Goal: Task Accomplishment & Management: Use online tool/utility

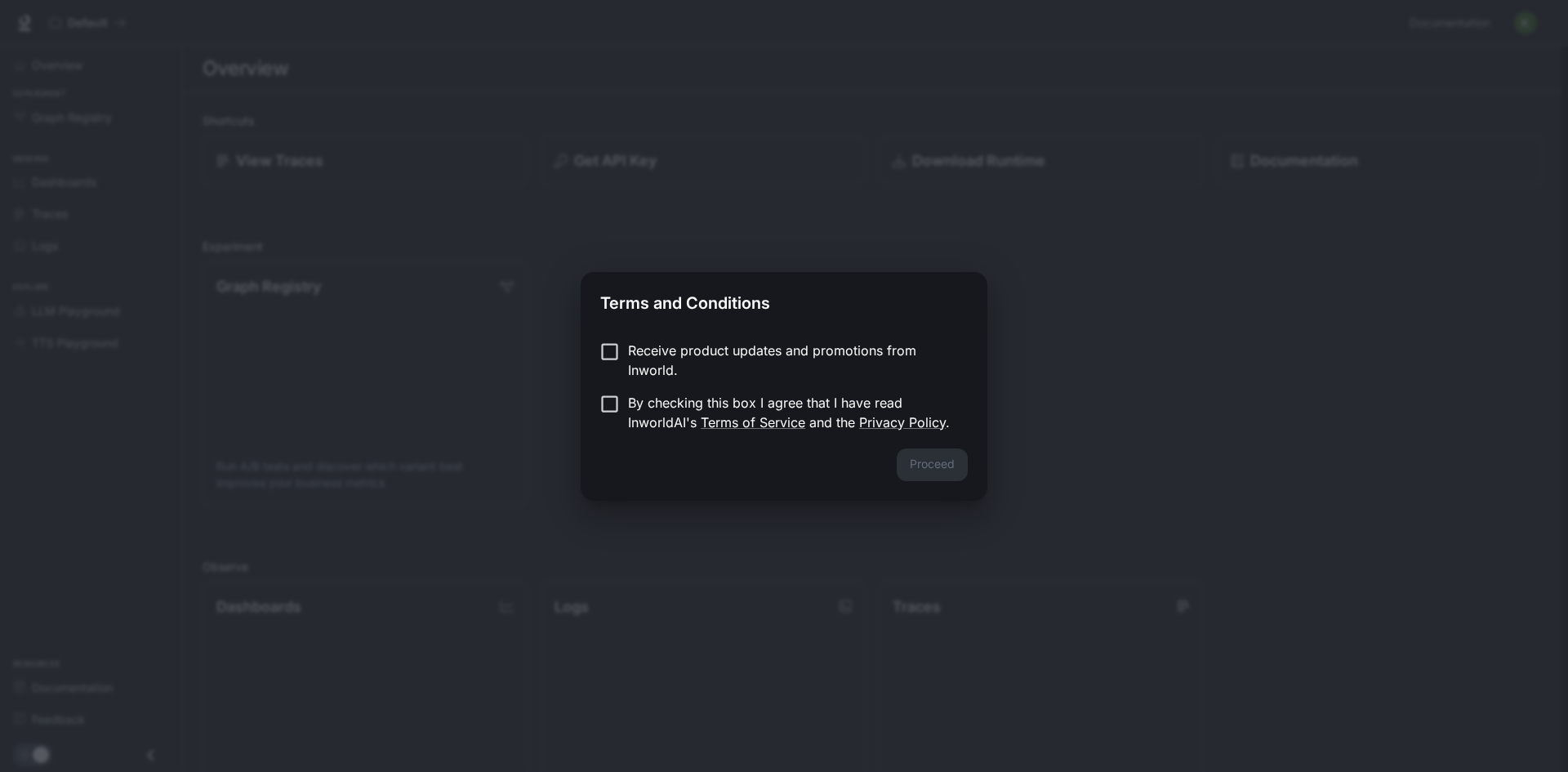
click at [658, 351] on p "Receive product updates and promotions from Inworld." at bounding box center [791, 360] width 327 height 39
click at [627, 398] on form "Receive product updates and promotions from Inworld. By checking this box I agr…" at bounding box center [784, 386] width 368 height 91
click at [627, 400] on label "By checking this box I agree that I have read InworldAI's Terms of Service and …" at bounding box center [773, 413] width 363 height 39
click at [929, 459] on button "Proceed" at bounding box center [932, 464] width 71 height 33
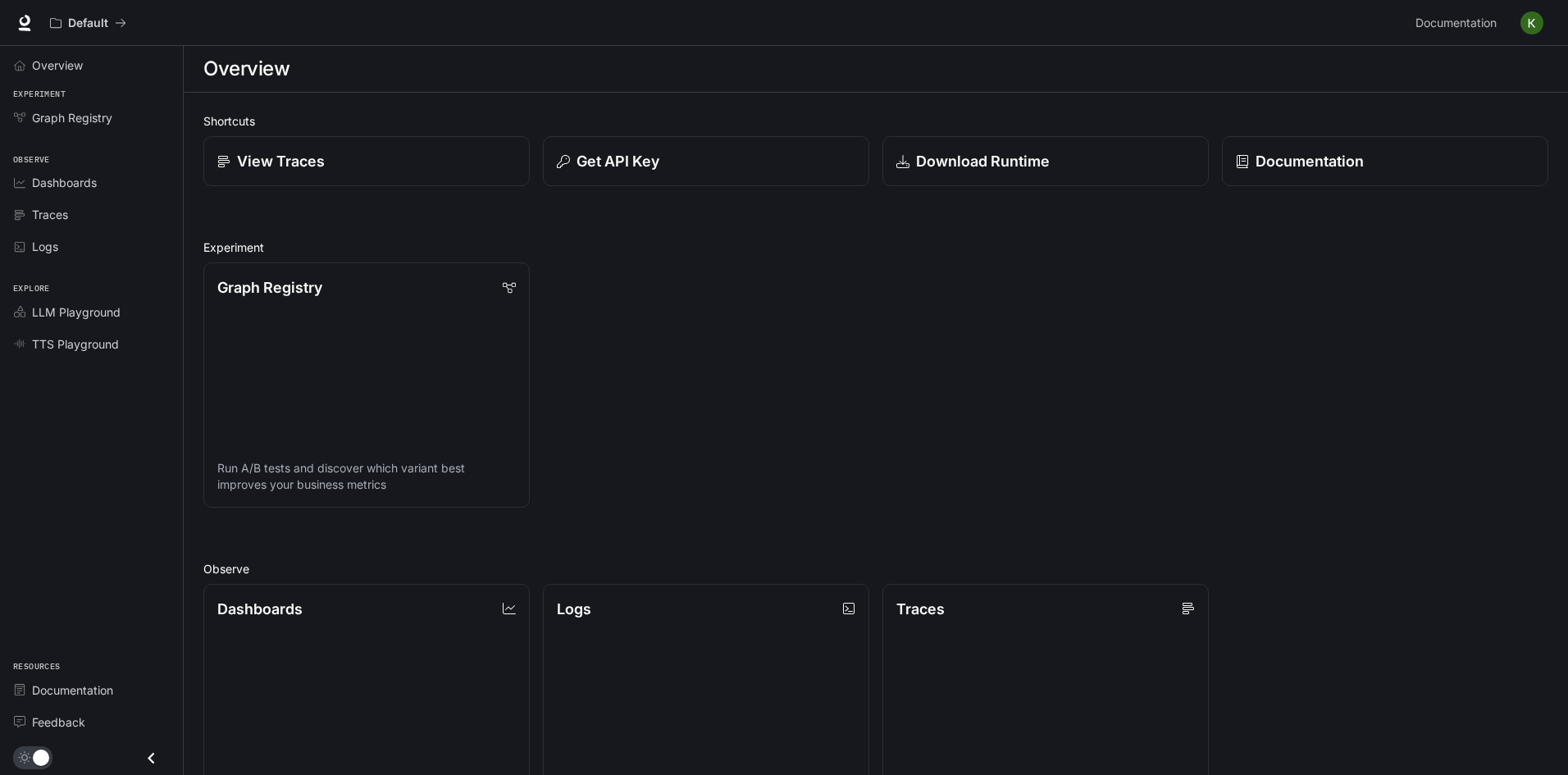
click at [86, 99] on span "Experiment" at bounding box center [91, 94] width 183 height 14
click at [88, 115] on span "Graph Registry" at bounding box center [72, 118] width 81 height 17
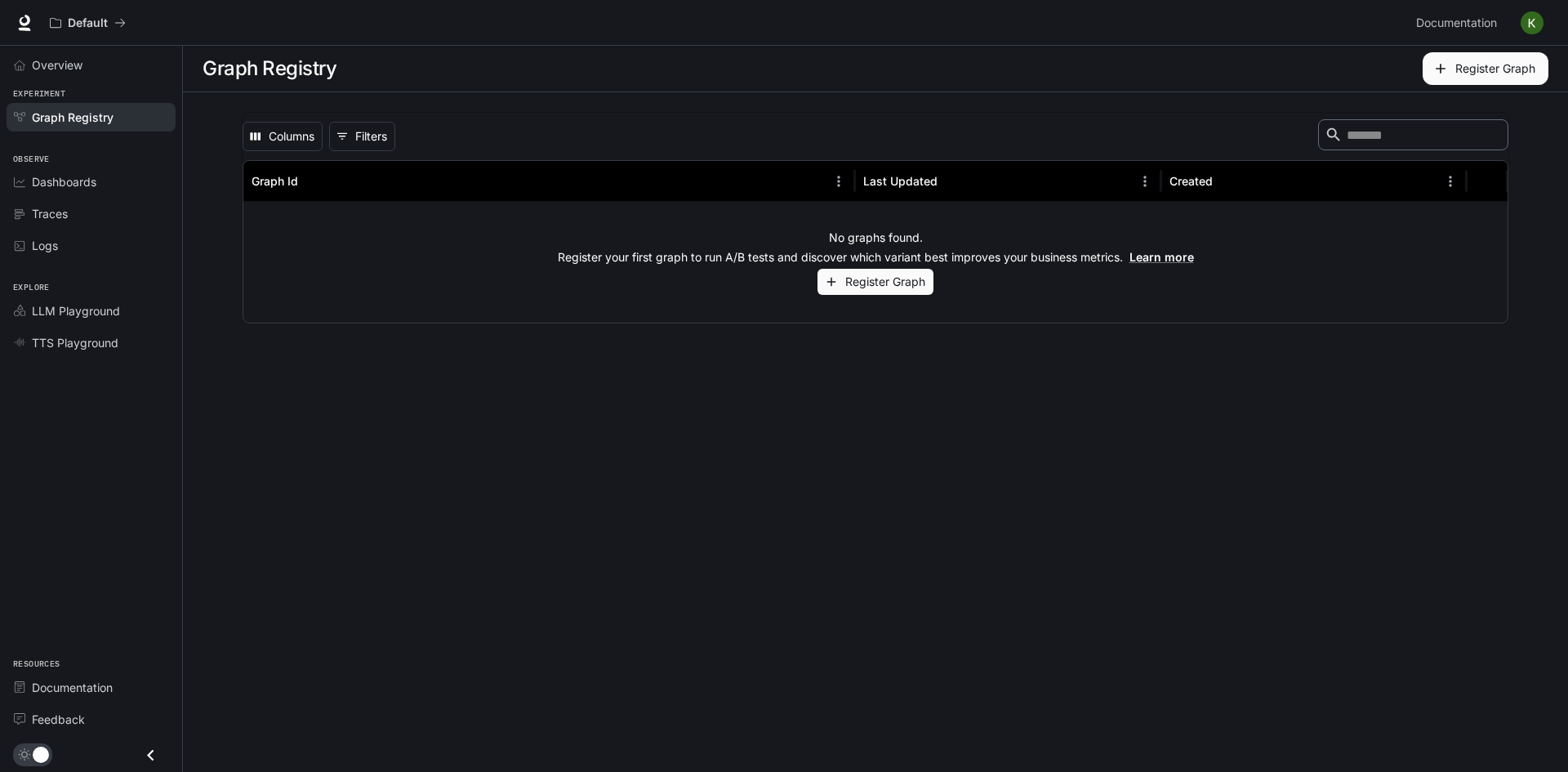
click at [858, 293] on button "Register Graph" at bounding box center [875, 282] width 116 height 27
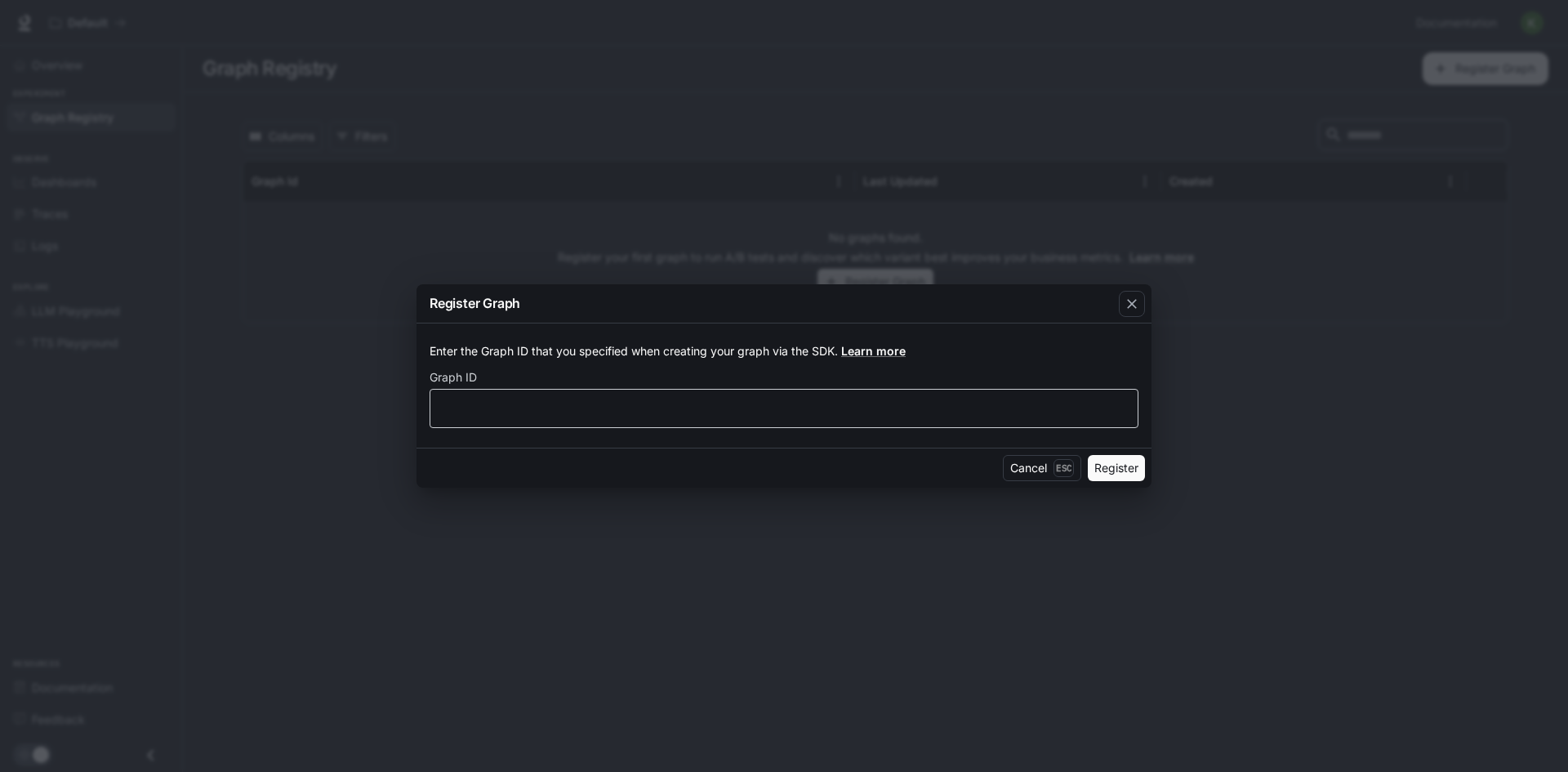
click at [583, 398] on div "​" at bounding box center [784, 408] width 709 height 39
click at [1136, 309] on icon "button" at bounding box center [1132, 304] width 16 height 16
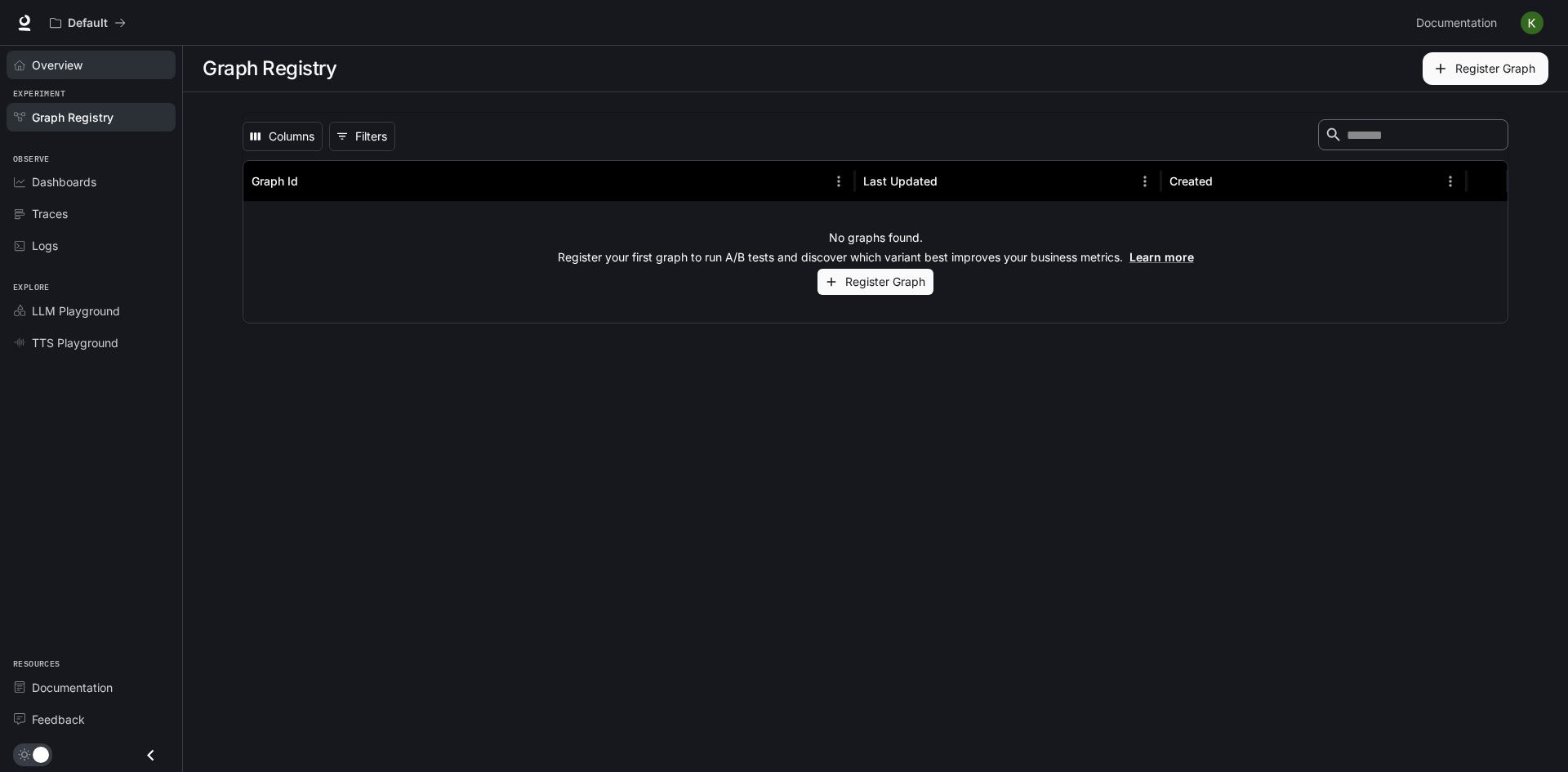
click at [57, 61] on span "Overview" at bounding box center [57, 65] width 51 height 17
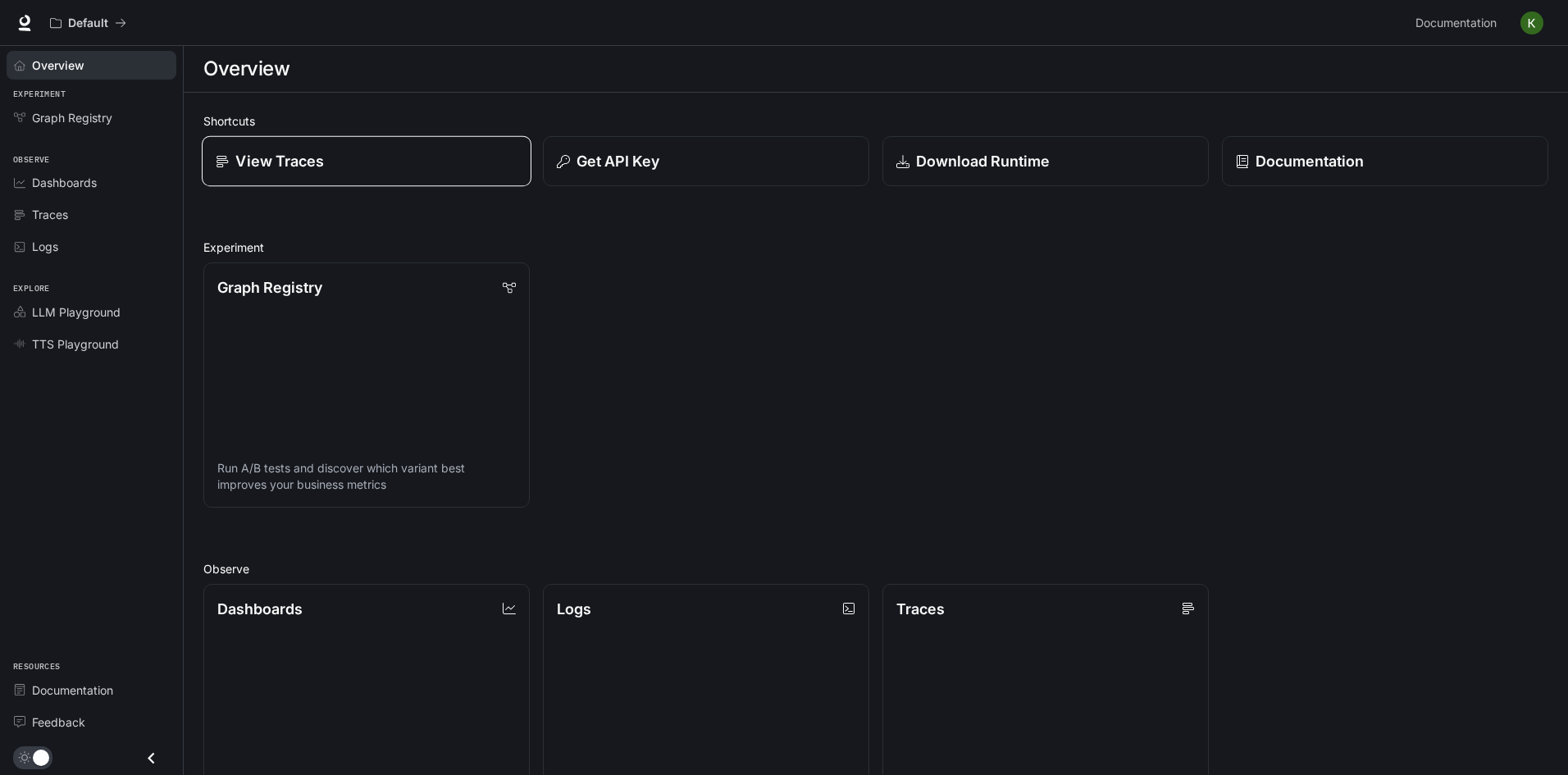
click at [408, 163] on div "View Traces" at bounding box center [367, 161] width 302 height 22
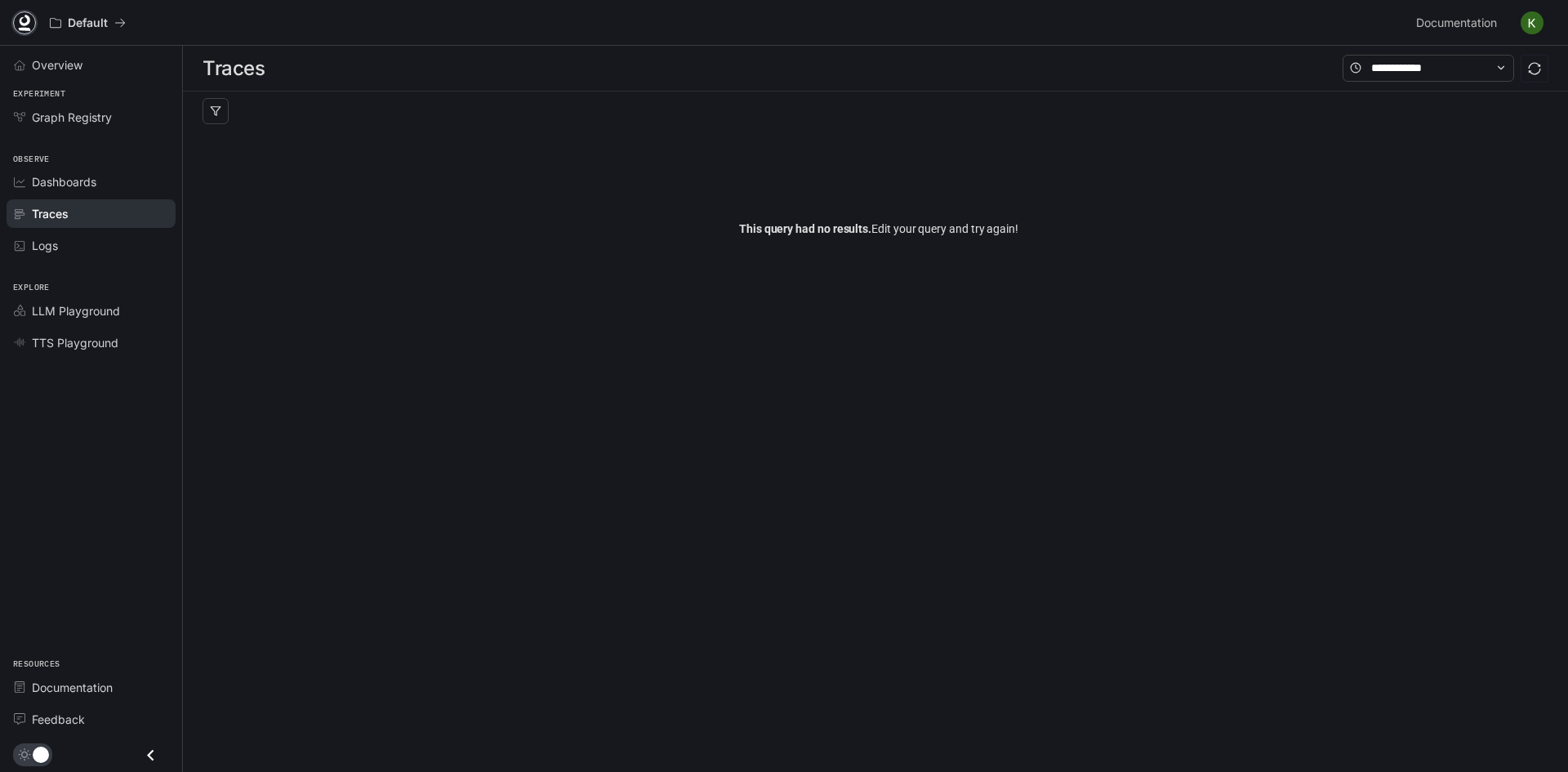
click at [27, 21] on icon at bounding box center [24, 22] width 16 height 16
